Goal: Information Seeking & Learning: Learn about a topic

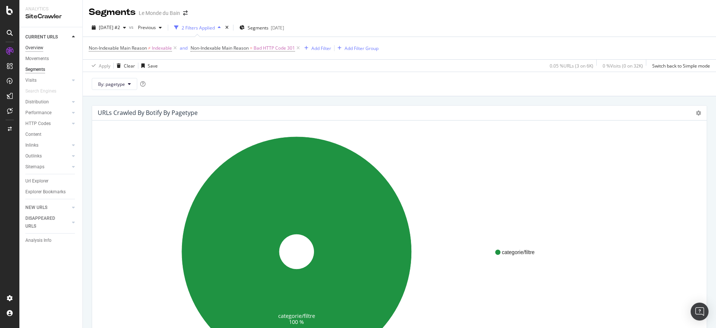
click at [37, 46] on div "Overview" at bounding box center [34, 48] width 18 height 8
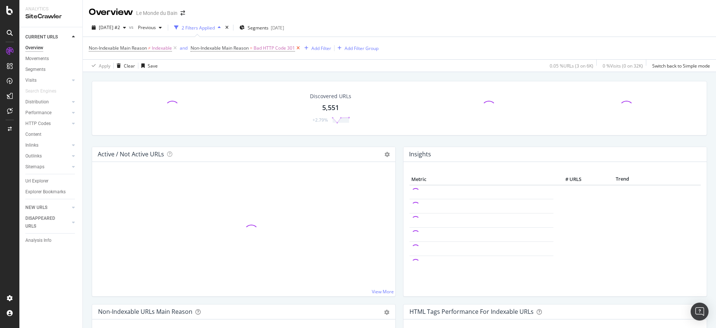
click at [301, 47] on icon at bounding box center [298, 47] width 6 height 7
click at [176, 46] on icon at bounding box center [175, 47] width 6 height 7
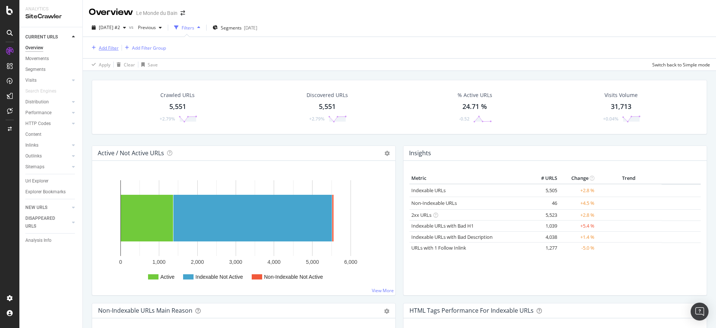
click at [111, 45] on div "Add Filter" at bounding box center [109, 48] width 20 height 6
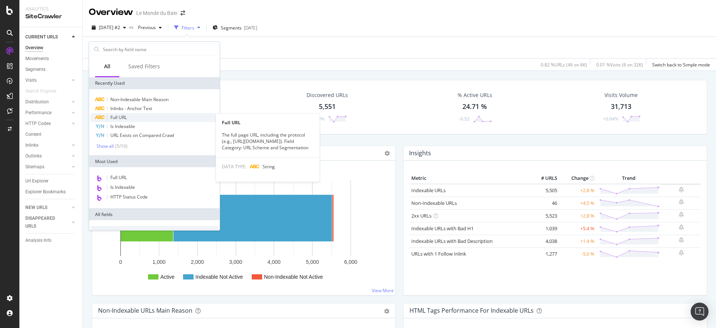
click at [126, 120] on span "Full URL" at bounding box center [118, 117] width 16 height 6
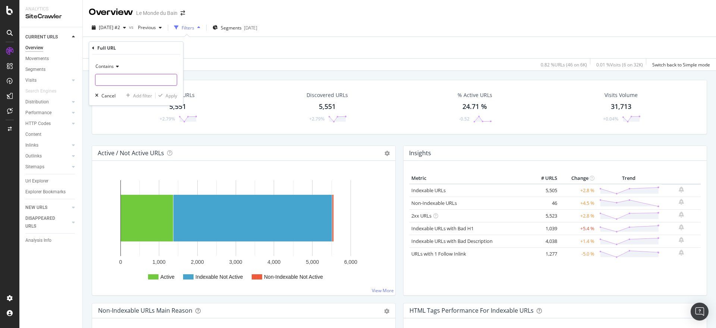
click at [142, 78] on input "text" at bounding box center [135, 80] width 81 height 12
type input "double-vasque"
click at [174, 92] on div "Apply" at bounding box center [172, 95] width 12 height 6
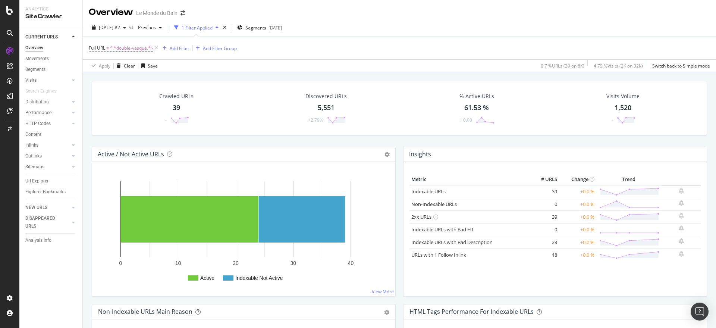
click at [177, 106] on div "39" at bounding box center [176, 108] width 7 height 10
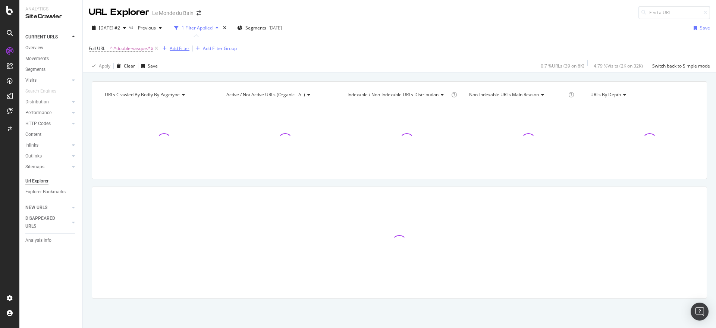
click at [182, 49] on div "Add Filter" at bounding box center [180, 48] width 20 height 6
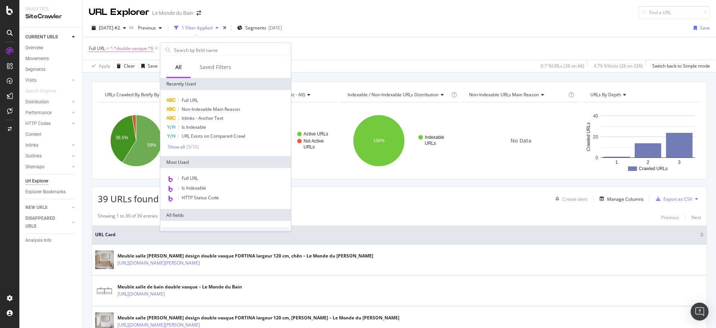
click at [346, 47] on div "Full URL = ^.*double-vasque.*$ Add Filter Add Filter Group" at bounding box center [399, 48] width 621 height 22
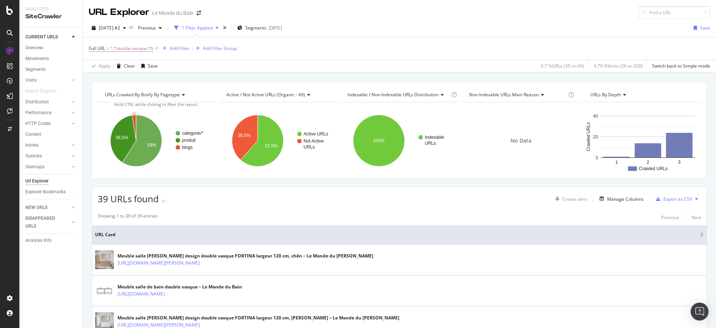
click at [135, 120] on icon "A chart." at bounding box center [134, 128] width 4 height 26
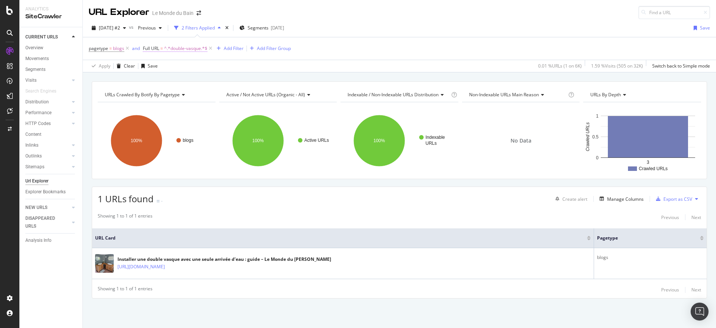
click at [179, 47] on span "^.*double-vasque.*$" at bounding box center [185, 48] width 43 height 10
type input "f"
type input "grande-salle-"
click at [226, 97] on div "Apply" at bounding box center [226, 95] width 12 height 6
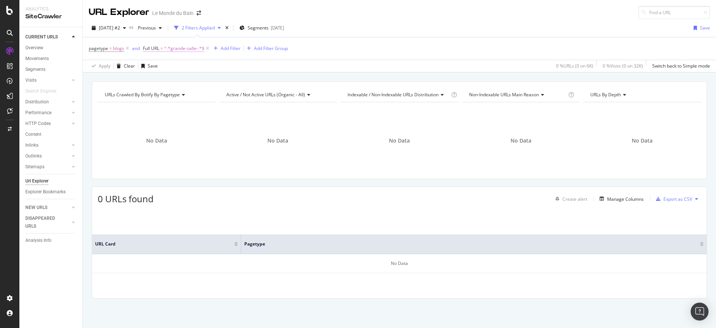
click at [183, 44] on span "^.*grande-salle-.*$" at bounding box center [184, 48] width 40 height 10
type input "porte-de-douche"
click at [229, 91] on div "Contains porte-de-douche Cancel Add filter Apply" at bounding box center [190, 79] width 94 height 51
click at [224, 97] on div "Apply" at bounding box center [226, 95] width 12 height 6
click at [189, 47] on span "^.*porte-de-douche.*$" at bounding box center [187, 48] width 47 height 10
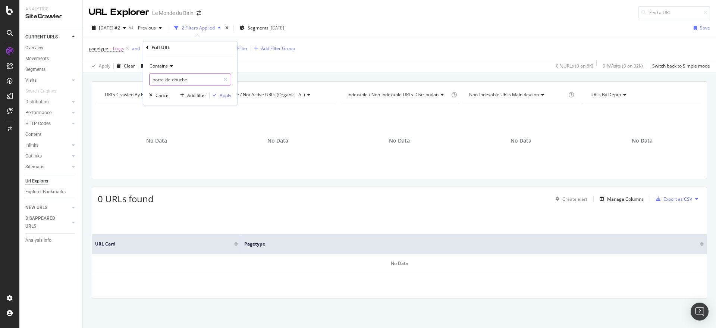
click at [164, 80] on input "porte-de-douche" at bounding box center [185, 79] width 70 height 12
drag, startPoint x: 171, startPoint y: 79, endPoint x: 140, endPoint y: 79, distance: 31.0
click at [140, 79] on body "Analytics SiteCrawler CURRENT URLS Overview Movements Segments Visits Analysis …" at bounding box center [358, 164] width 716 height 328
click at [161, 80] on input "porte-de-douche" at bounding box center [185, 79] width 70 height 12
drag, startPoint x: 172, startPoint y: 79, endPoint x: 183, endPoint y: 75, distance: 11.7
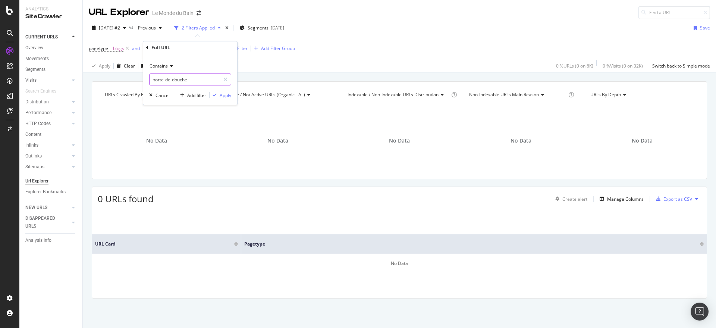
click at [173, 79] on input "porte-de-douche" at bounding box center [185, 79] width 70 height 12
type input "douche"
click at [227, 97] on div "Apply" at bounding box center [226, 95] width 12 height 6
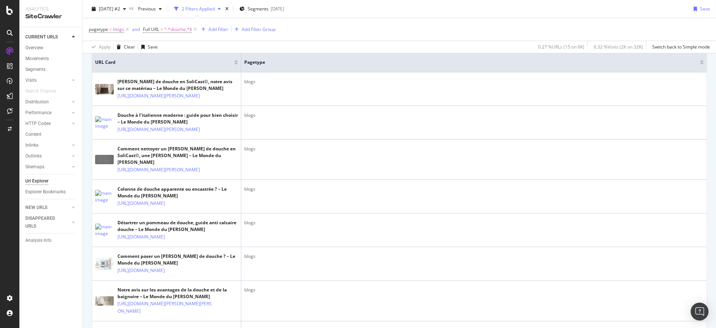
scroll to position [186, 0]
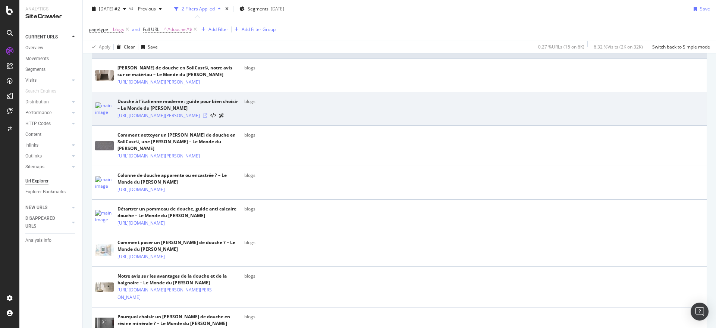
click at [207, 118] on icon at bounding box center [205, 115] width 4 height 4
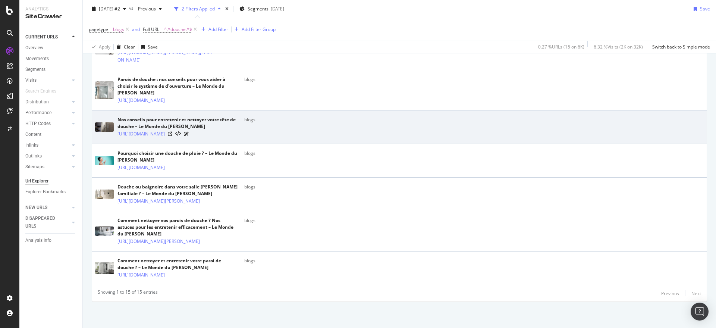
scroll to position [590, 0]
click at [172, 136] on icon at bounding box center [170, 134] width 4 height 4
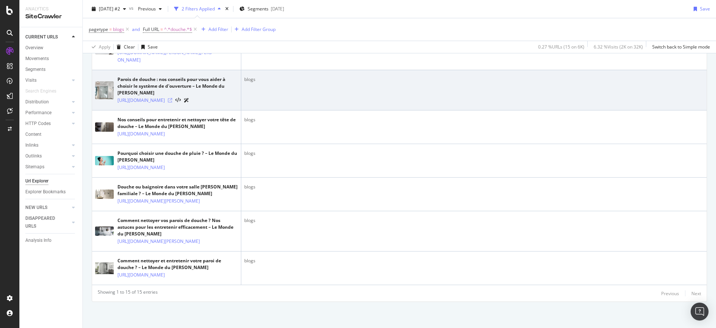
click at [172, 103] on icon at bounding box center [170, 100] width 4 height 4
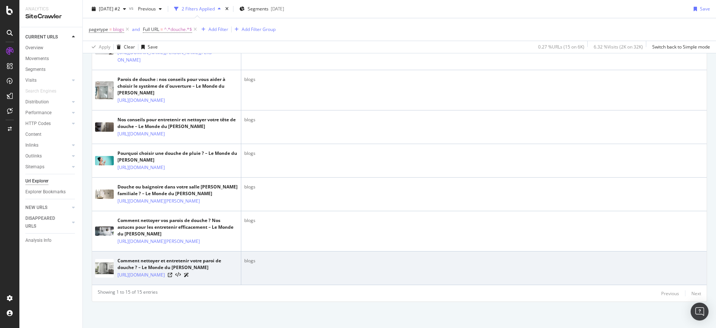
scroll to position [696, 0]
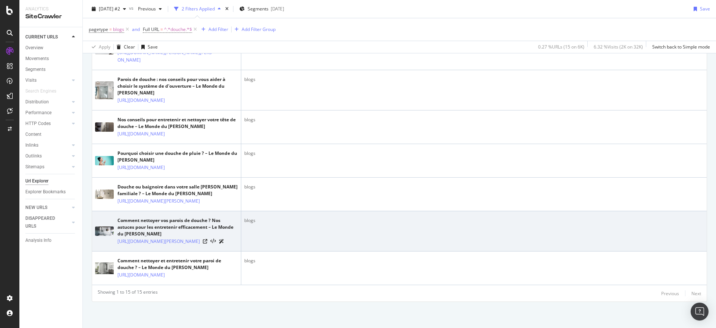
click at [220, 237] on div at bounding box center [213, 241] width 21 height 8
click at [207, 239] on icon at bounding box center [205, 241] width 4 height 4
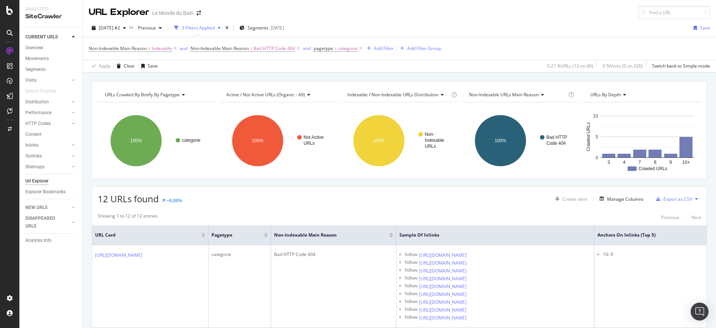
scroll to position [125, 0]
